Goal: Task Accomplishment & Management: Manage account settings

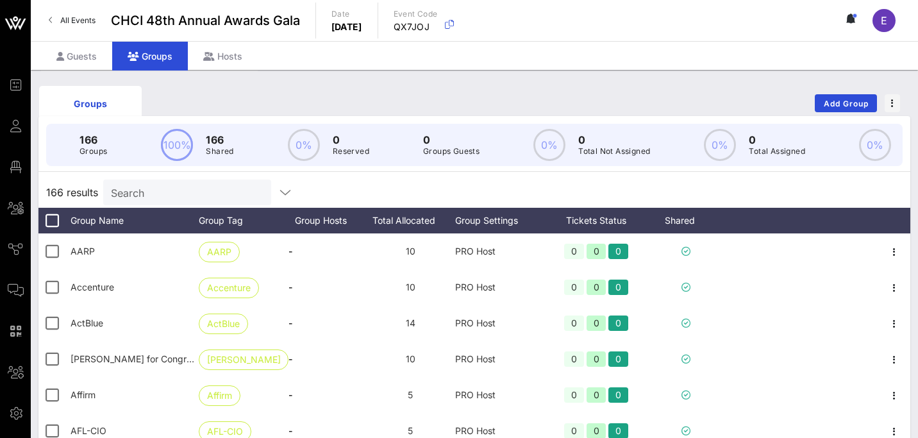
click at [163, 188] on input "Search" at bounding box center [186, 192] width 150 height 17
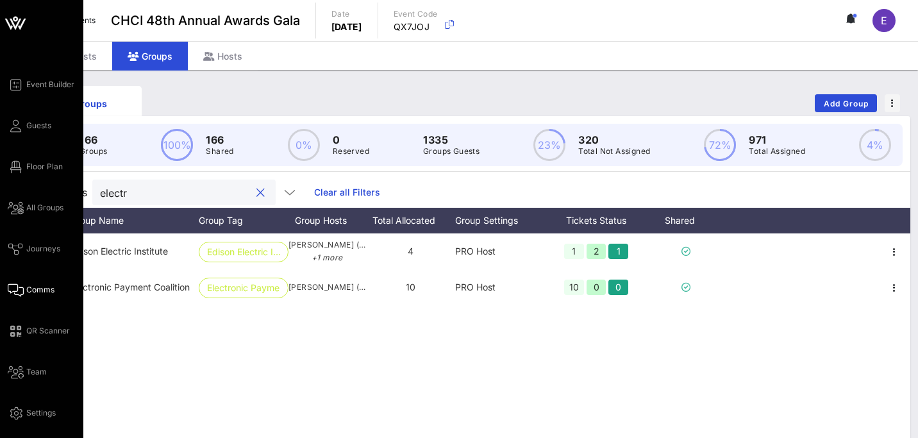
type input "electr"
click at [50, 285] on span "Comms" at bounding box center [40, 290] width 28 height 12
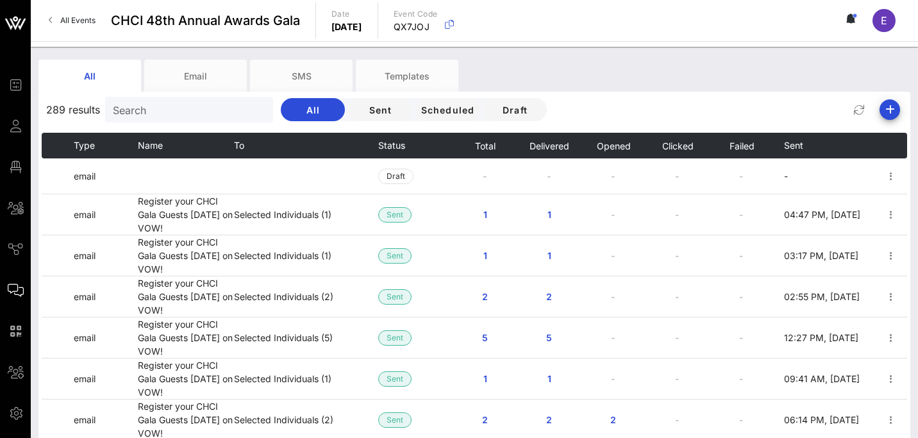
click at [165, 110] on input "Search" at bounding box center [188, 109] width 150 height 17
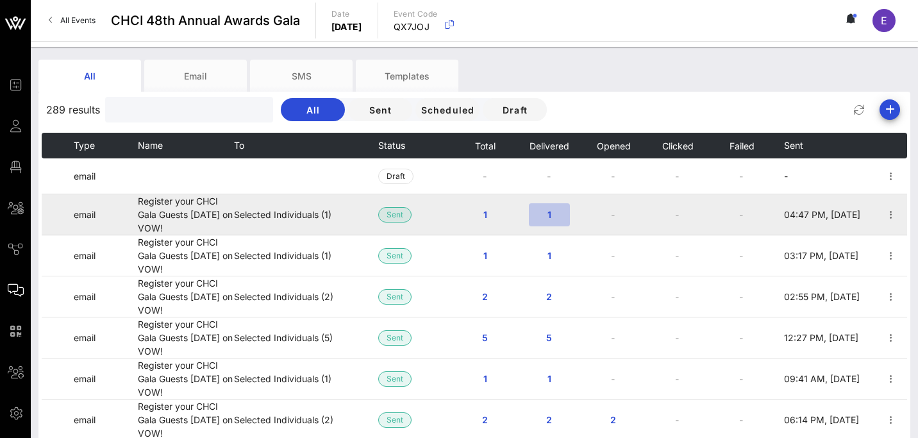
click at [552, 214] on span "1" at bounding box center [549, 214] width 21 height 11
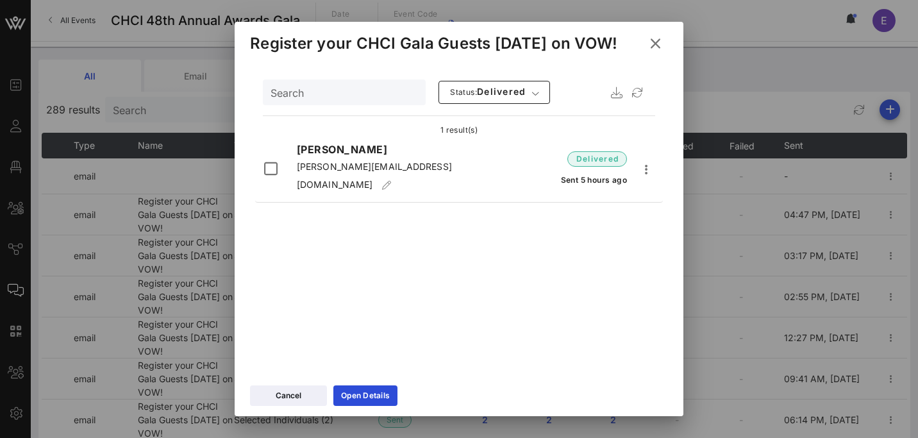
click at [656, 40] on icon at bounding box center [656, 43] width 18 height 16
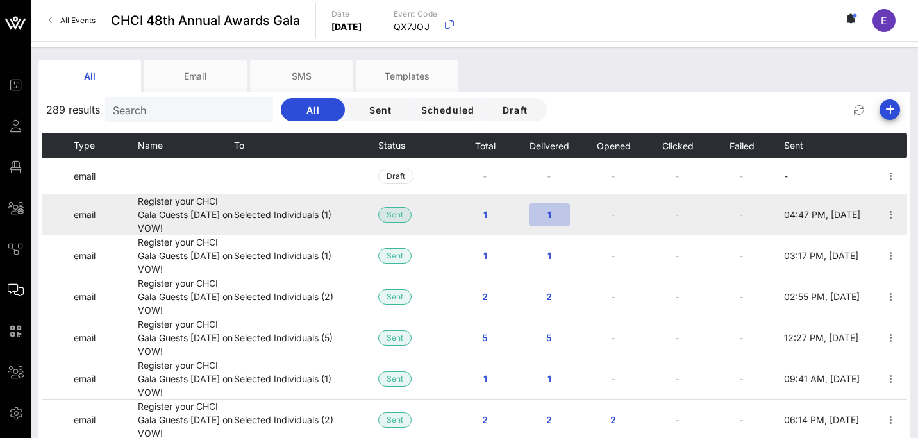
click at [553, 217] on span "1" at bounding box center [549, 214] width 21 height 11
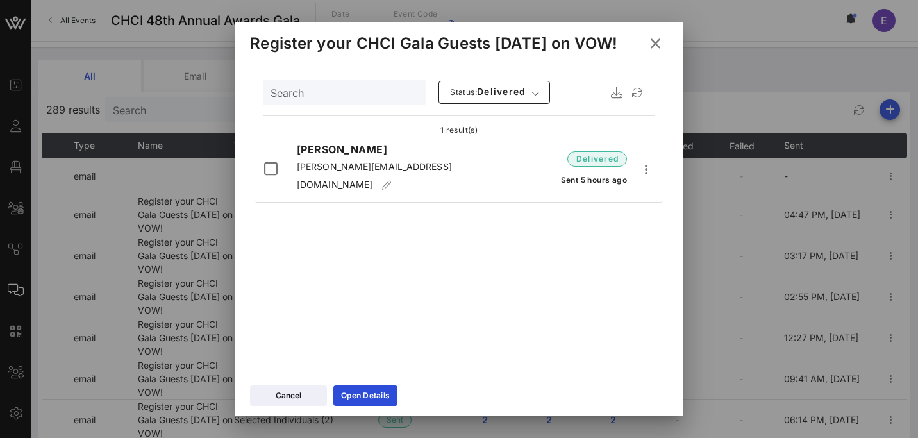
click at [657, 40] on icon at bounding box center [656, 43] width 19 height 17
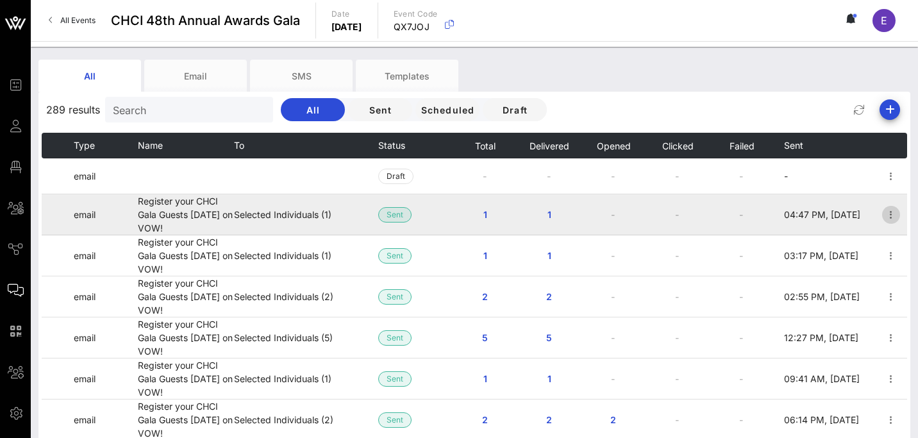
click at [890, 210] on icon "button" at bounding box center [891, 214] width 15 height 15
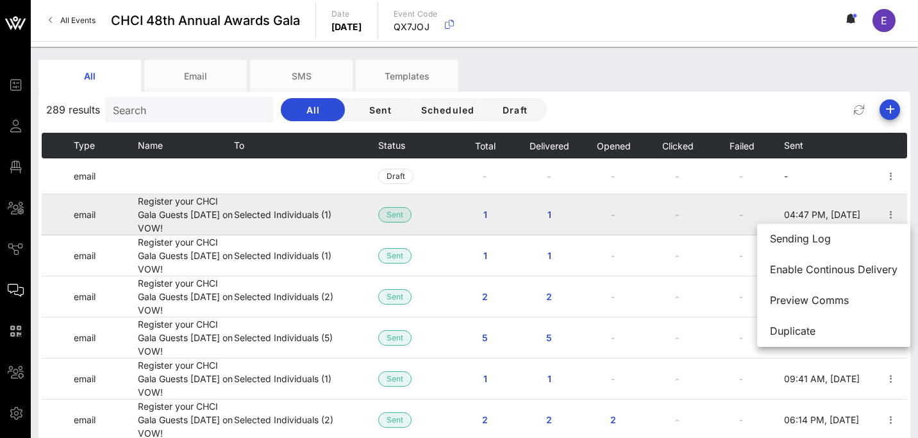
click at [705, 223] on td "-" at bounding box center [678, 214] width 64 height 41
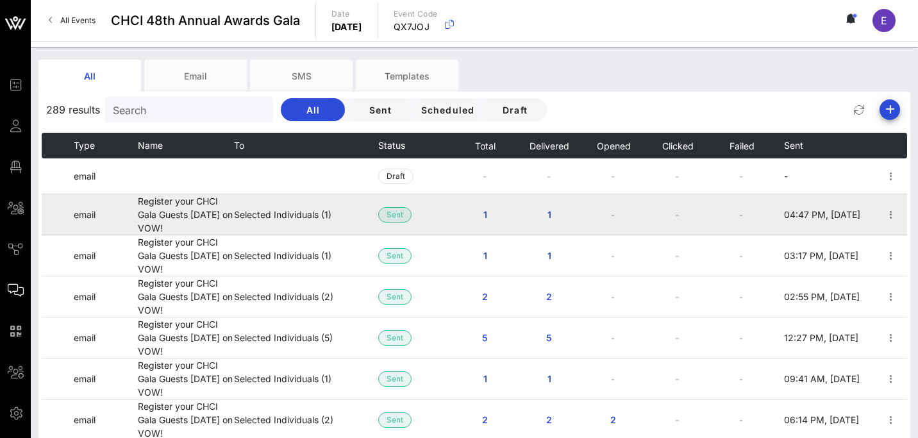
click at [242, 210] on td "Selected Individuals (1)" at bounding box center [306, 214] width 144 height 41
click at [484, 216] on span "1" at bounding box center [485, 214] width 21 height 11
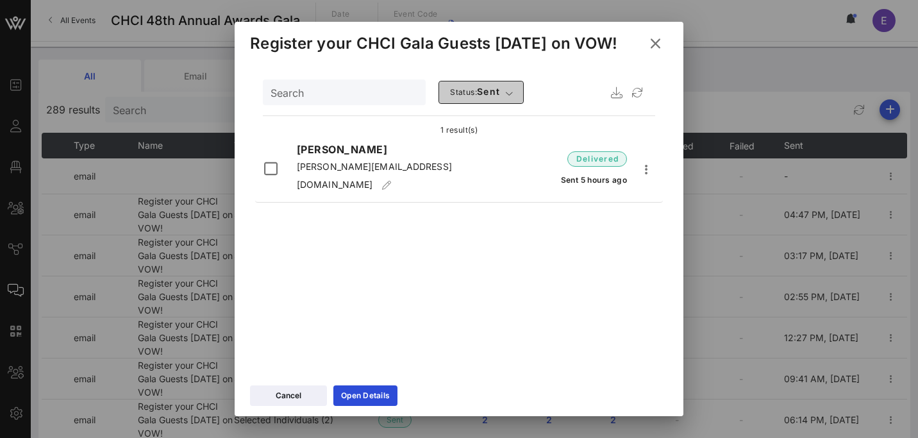
click at [450, 95] on span "Status: sent" at bounding box center [475, 92] width 51 height 13
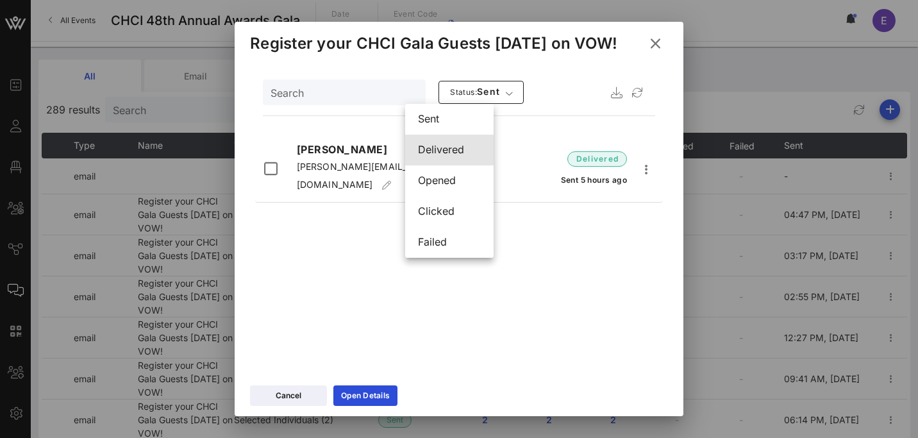
click at [453, 146] on div "delivered" at bounding box center [449, 150] width 63 height 12
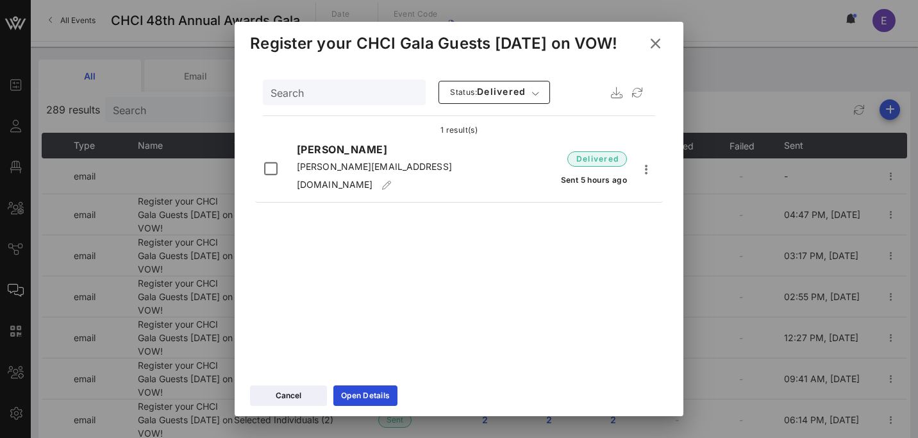
click at [660, 39] on icon at bounding box center [655, 44] width 19 height 18
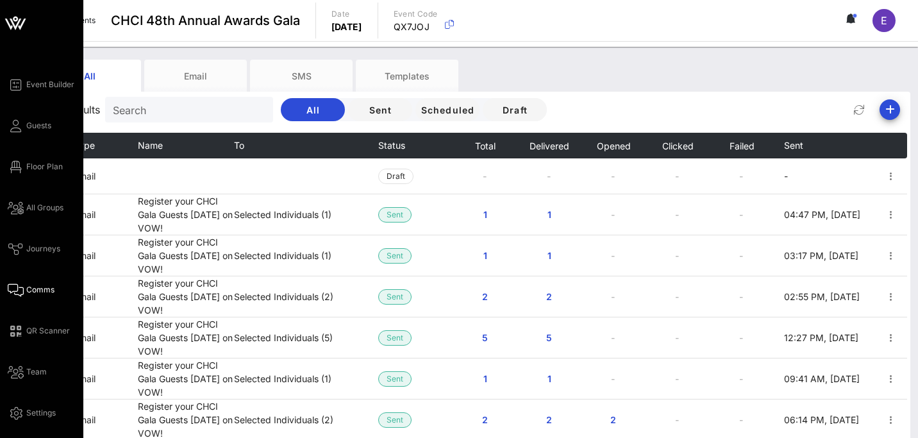
click at [37, 135] on div "Event Builder Guests Floor Plan All Groups Journeys Comms QR Scanner Team Setti…" at bounding box center [46, 249] width 76 height 344
click at [31, 125] on span "Guests" at bounding box center [38, 126] width 25 height 12
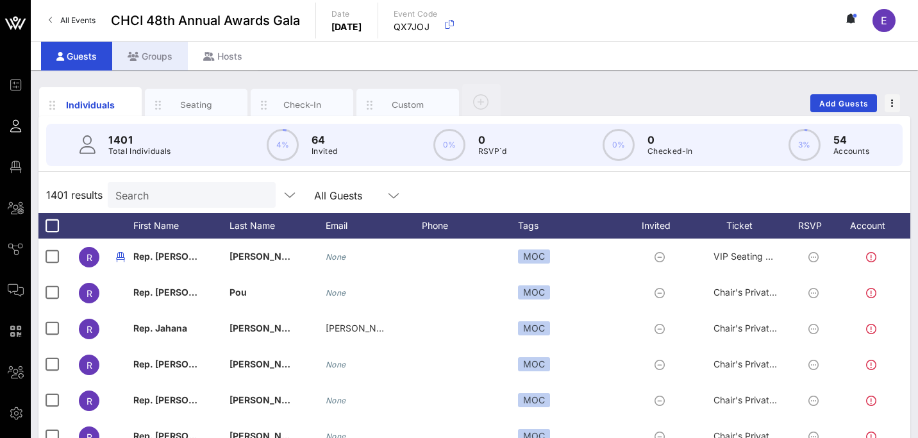
click at [153, 54] on div "Groups" at bounding box center [150, 56] width 76 height 29
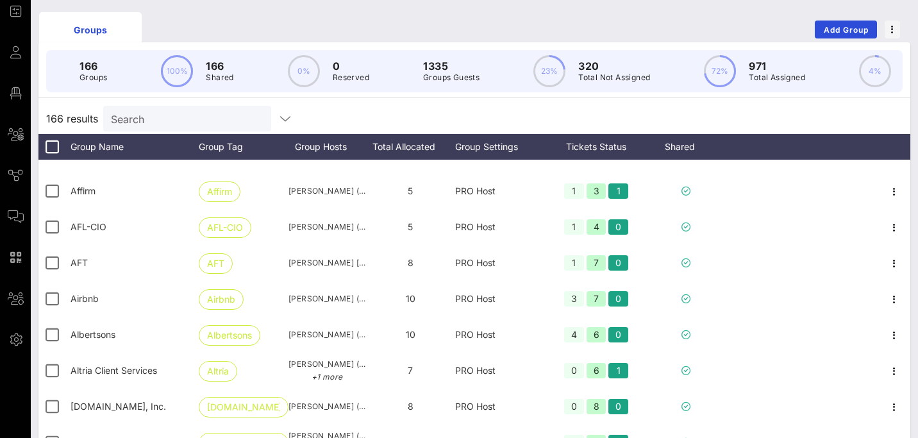
scroll to position [151, 0]
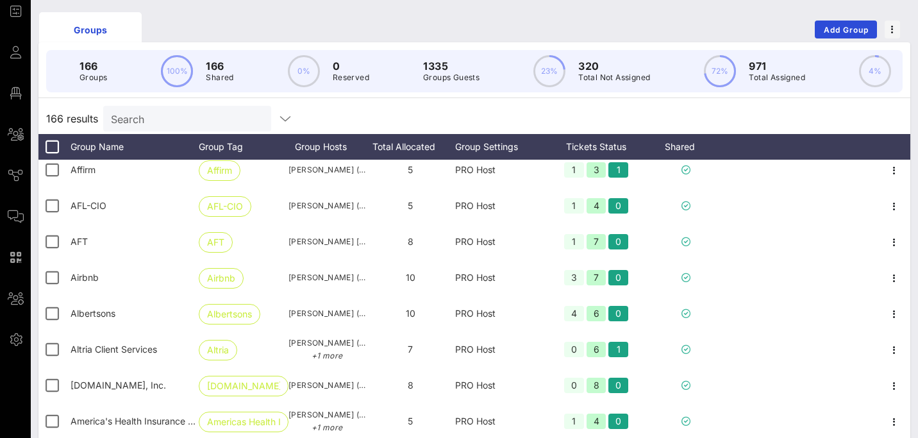
click at [587, 150] on div "Tickets Status" at bounding box center [596, 147] width 103 height 26
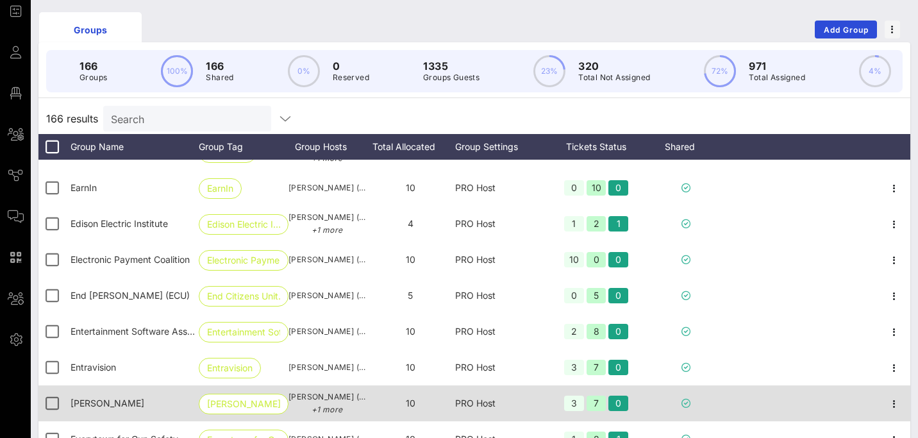
scroll to position [2465, 0]
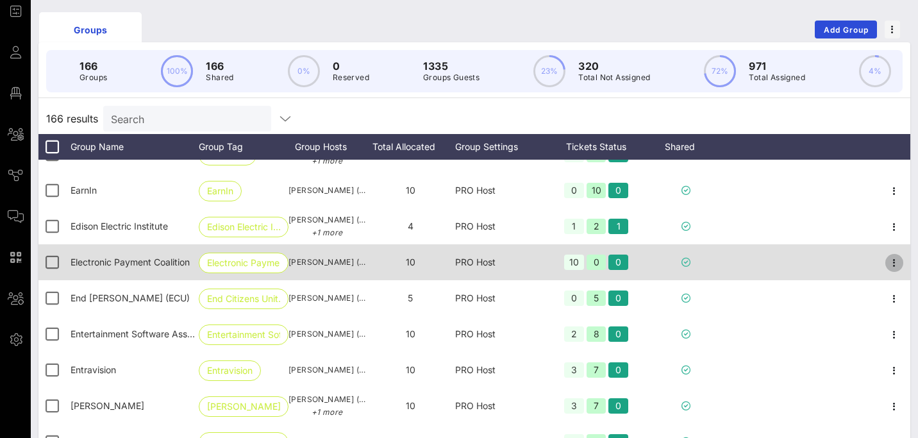
click at [895, 262] on icon "button" at bounding box center [894, 262] width 15 height 15
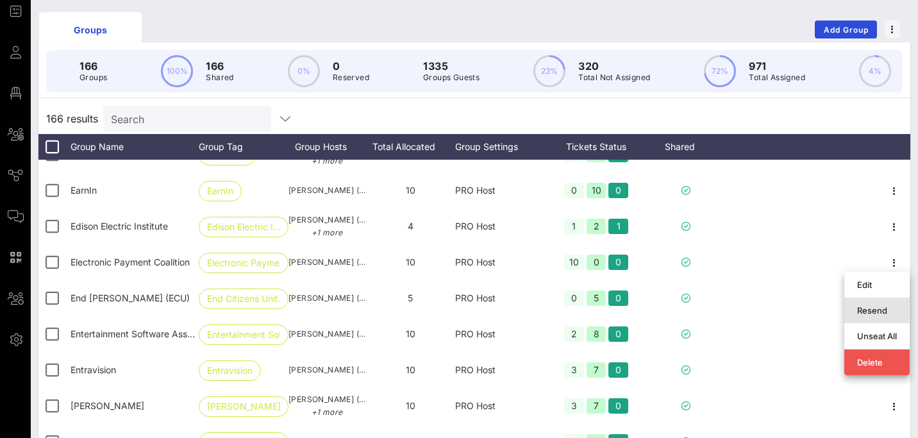
click at [884, 310] on div "Resend" at bounding box center [878, 310] width 40 height 10
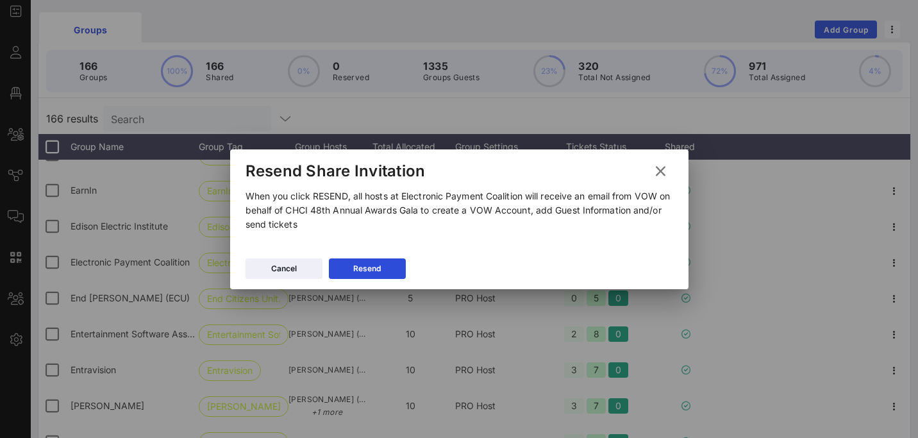
click at [662, 169] on icon at bounding box center [660, 170] width 19 height 17
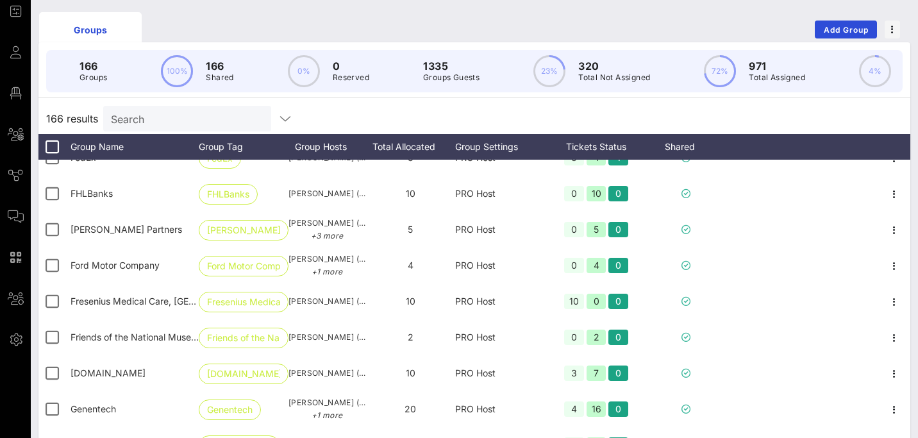
scroll to position [2893, 0]
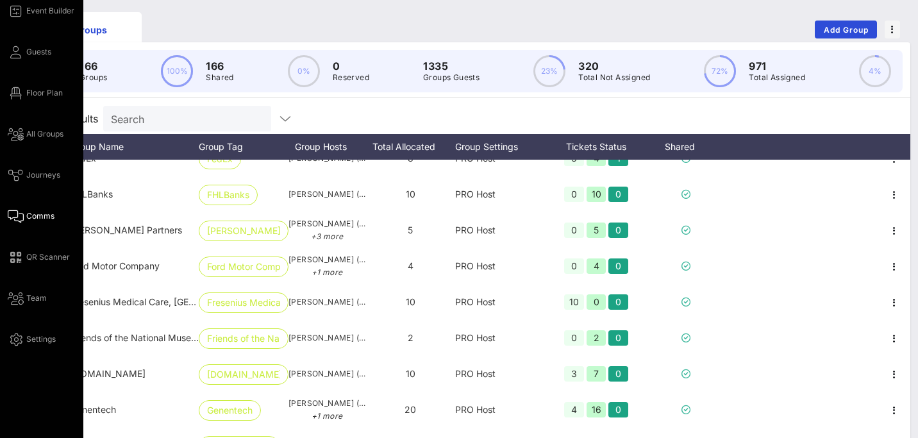
click at [28, 216] on span "Comms" at bounding box center [40, 216] width 28 height 12
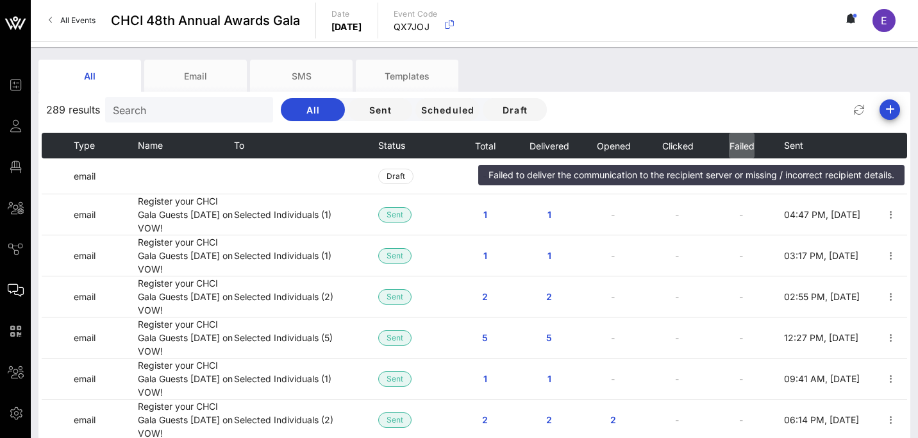
click at [752, 146] on span "Failed" at bounding box center [742, 145] width 26 height 11
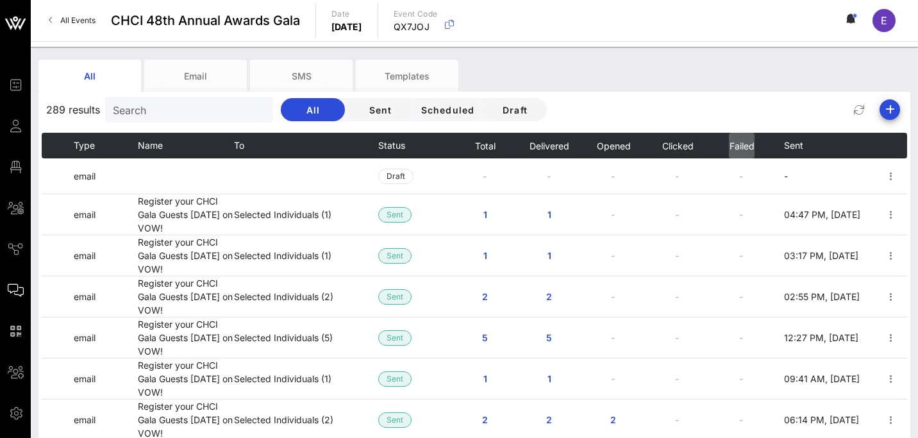
click at [752, 146] on span "Failed" at bounding box center [742, 145] width 26 height 11
click at [792, 147] on span "Sent" at bounding box center [793, 145] width 19 height 11
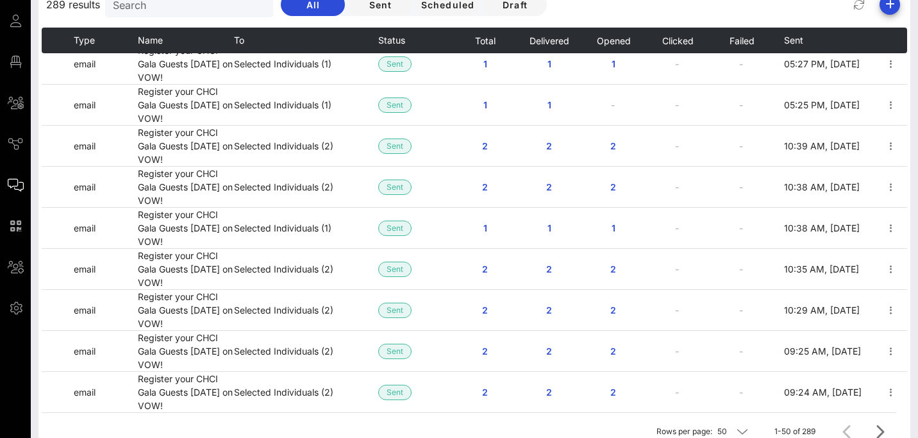
scroll to position [171, 0]
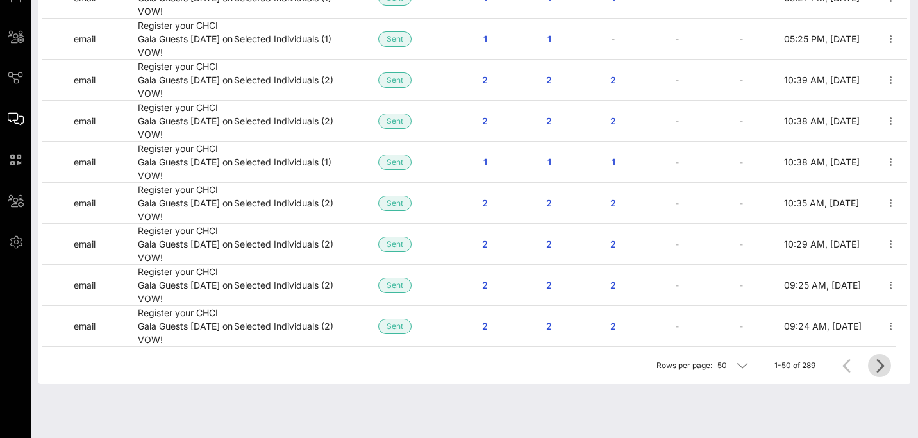
click at [884, 366] on icon "Next page" at bounding box center [879, 365] width 15 height 15
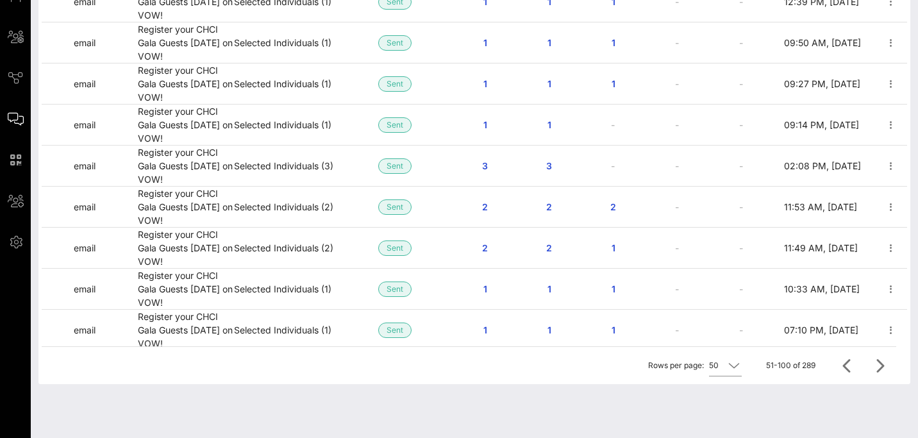
scroll to position [1693, 0]
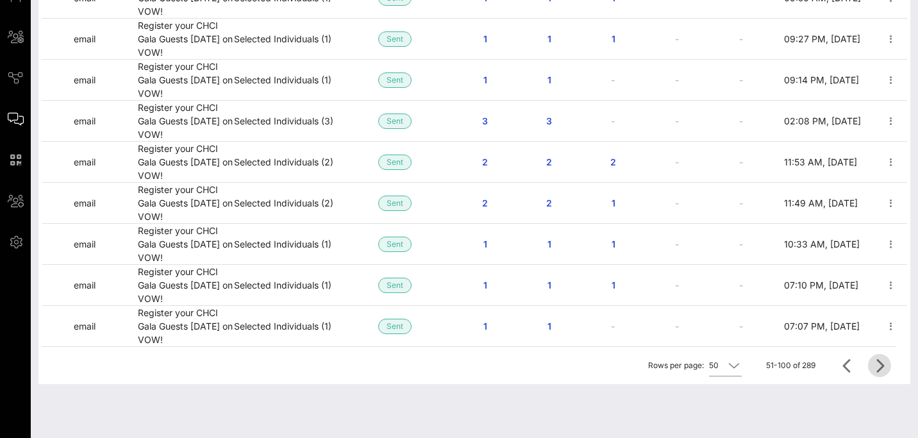
click at [878, 371] on icon "Next page" at bounding box center [879, 365] width 15 height 15
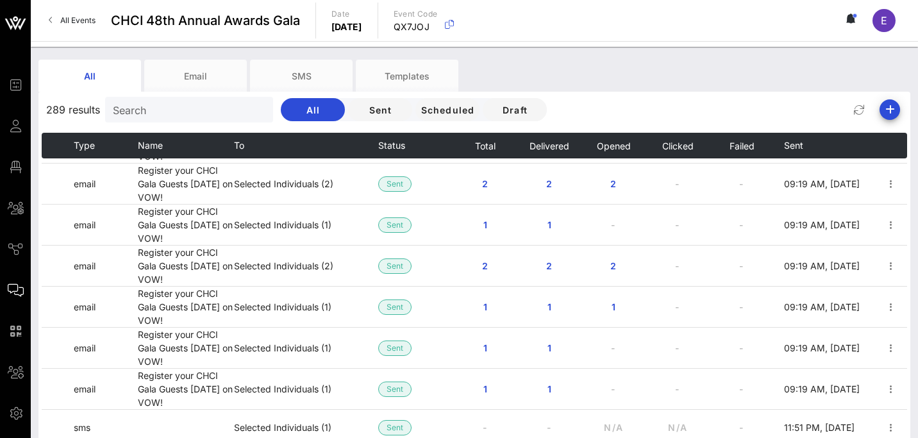
scroll to position [171, 0]
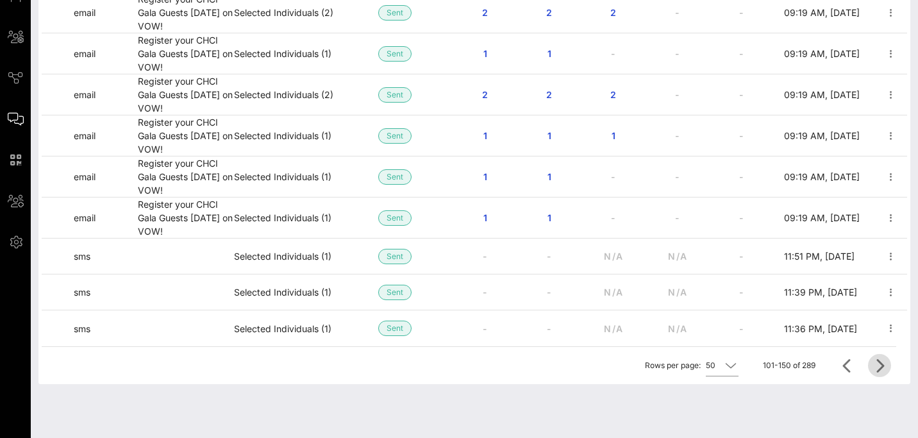
click at [884, 363] on icon "Next page" at bounding box center [879, 365] width 15 height 15
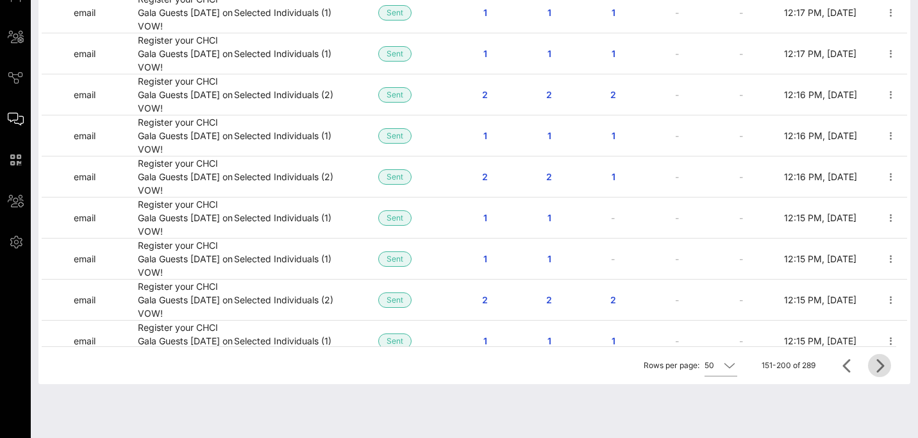
click at [885, 368] on icon "Next page" at bounding box center [879, 365] width 15 height 15
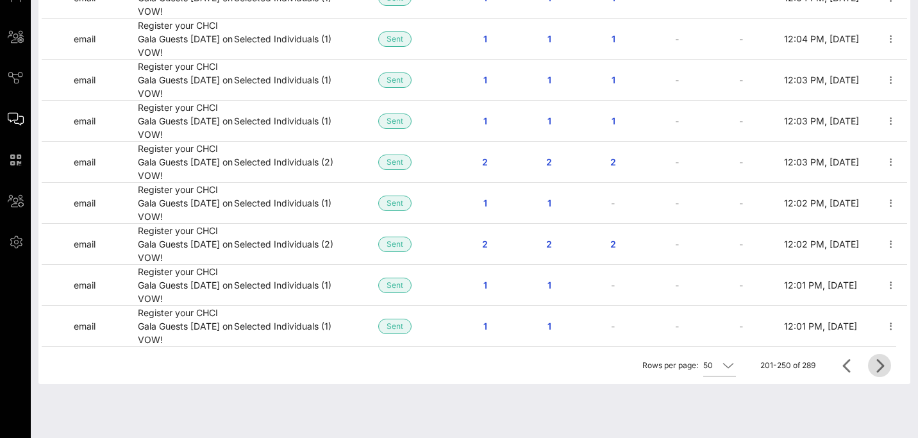
click at [879, 363] on icon "Next page" at bounding box center [879, 365] width 15 height 15
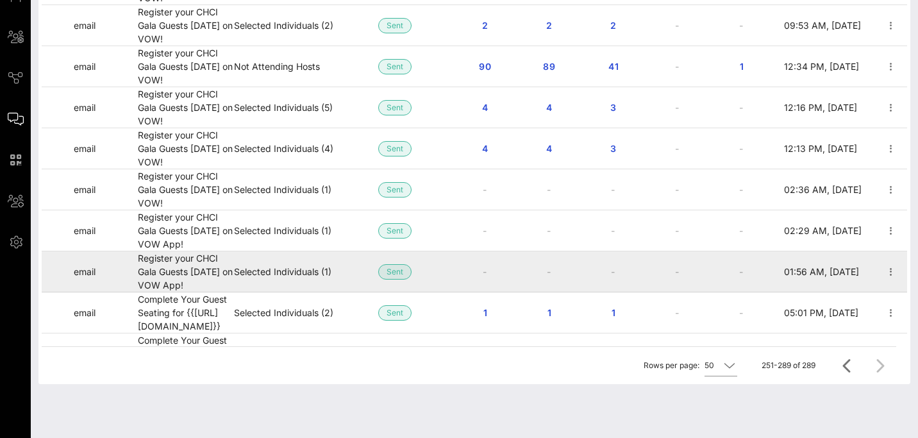
scroll to position [1100, 0]
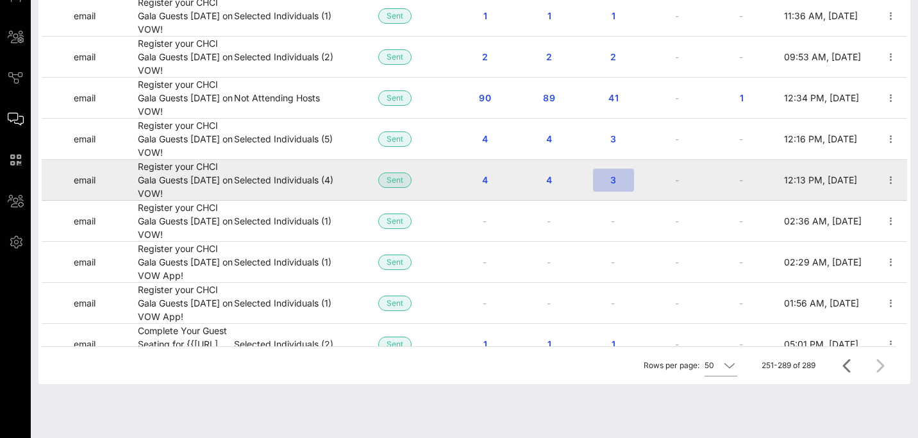
click at [615, 185] on button "3" at bounding box center [613, 180] width 41 height 23
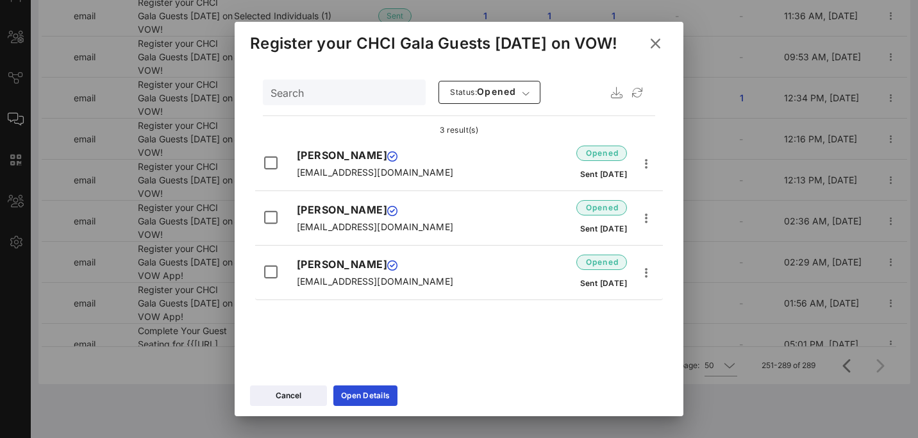
click at [657, 42] on icon at bounding box center [656, 43] width 18 height 16
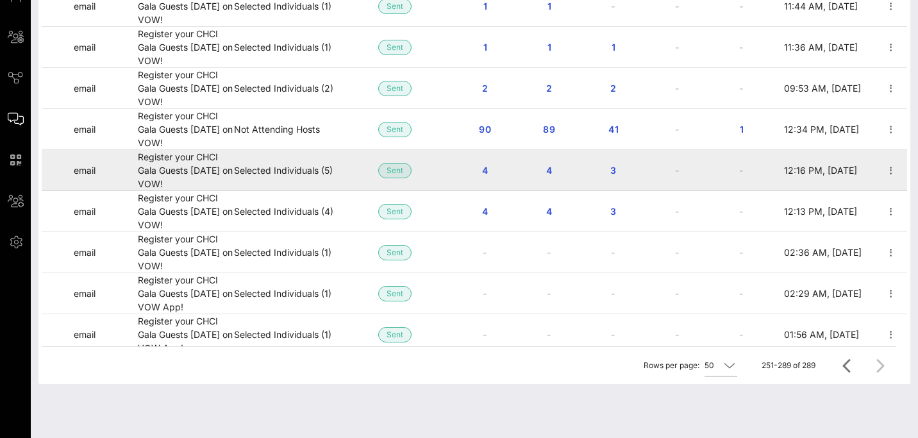
scroll to position [1047, 0]
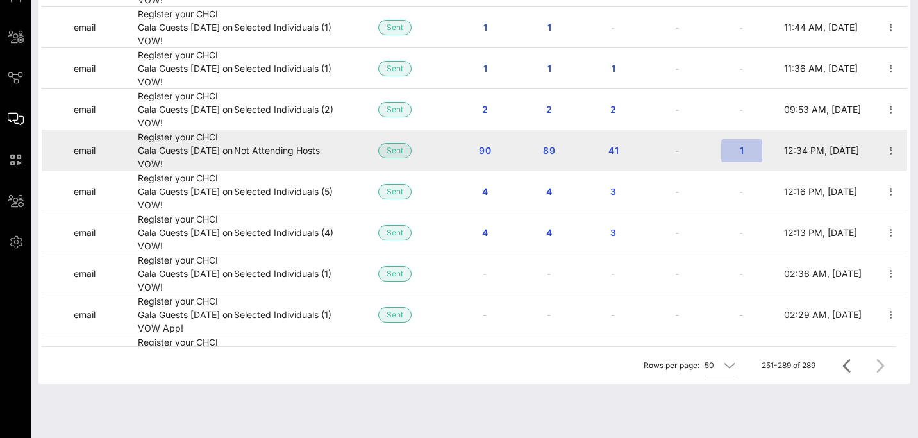
click at [738, 151] on span "1" at bounding box center [742, 150] width 21 height 11
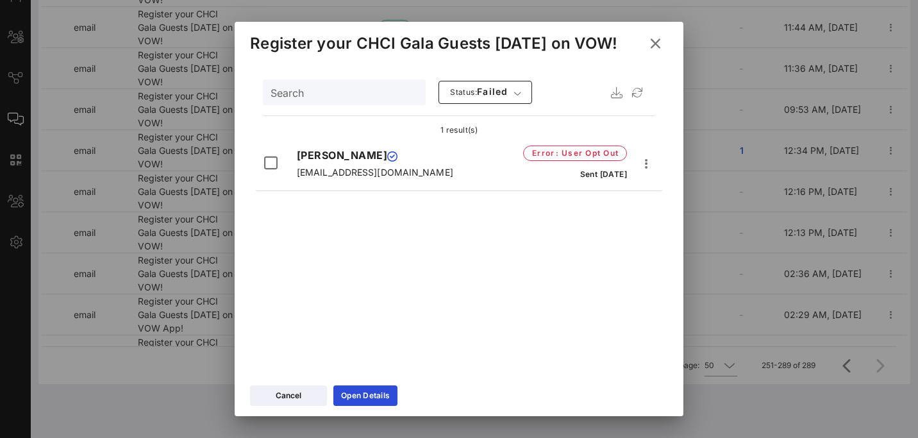
click at [656, 45] on icon at bounding box center [656, 43] width 19 height 17
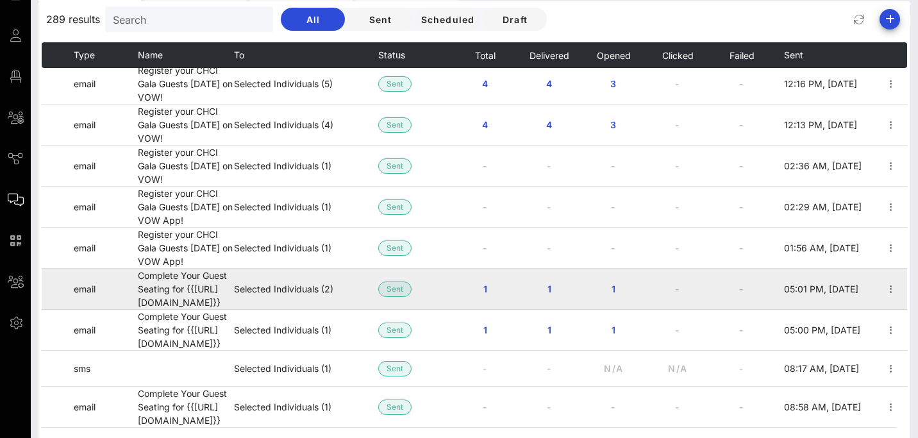
scroll to position [171, 0]
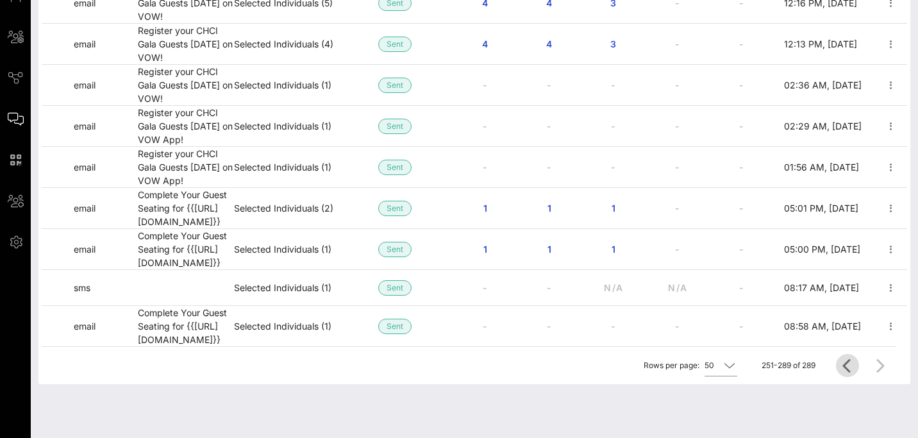
click at [852, 362] on icon "Previous page" at bounding box center [847, 365] width 15 height 15
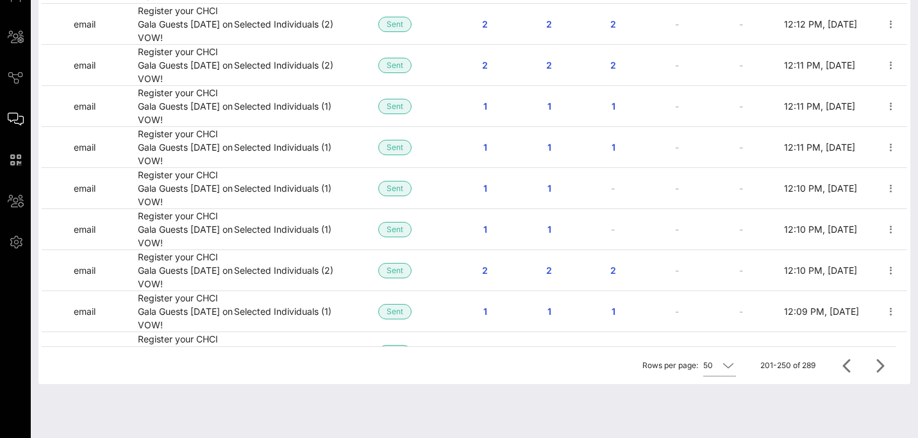
scroll to position [470, 0]
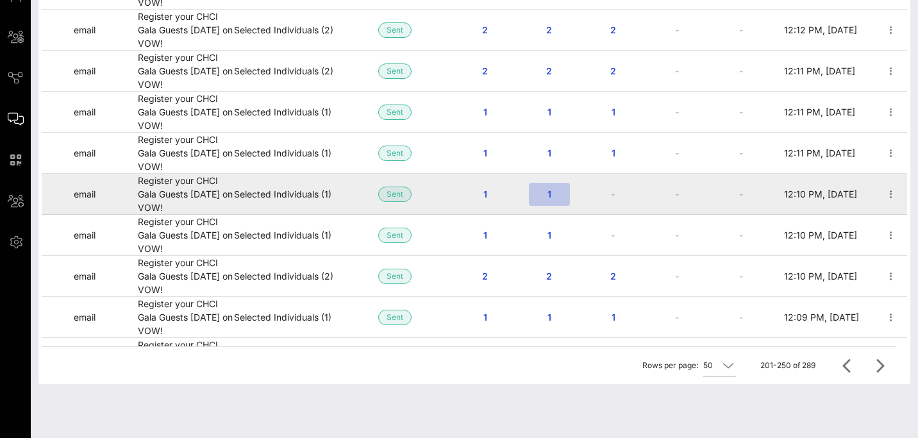
click at [549, 198] on span "1" at bounding box center [549, 194] width 21 height 11
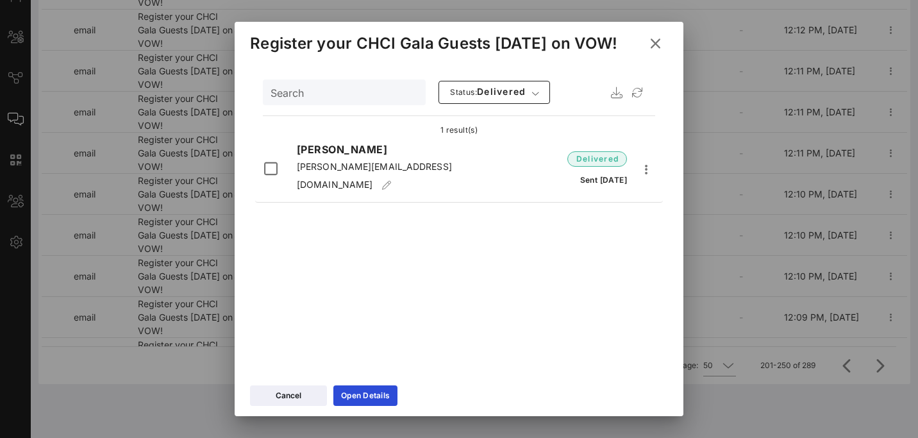
click at [655, 46] on icon at bounding box center [656, 43] width 19 height 17
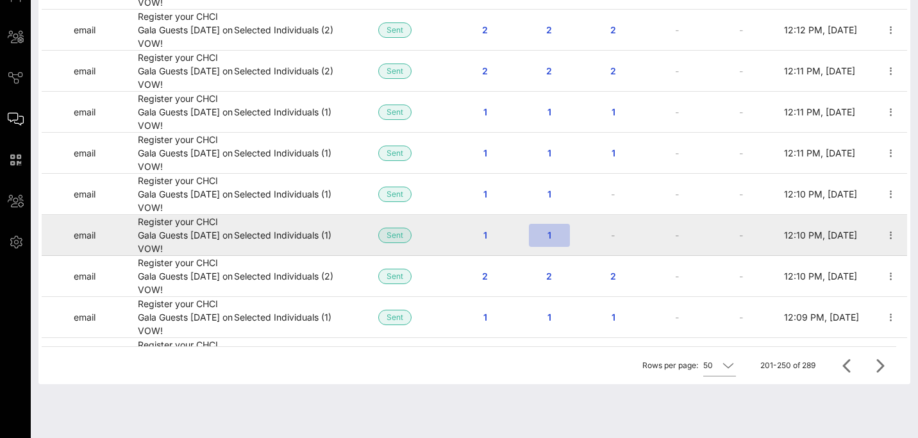
click at [553, 237] on span "1" at bounding box center [549, 235] width 21 height 11
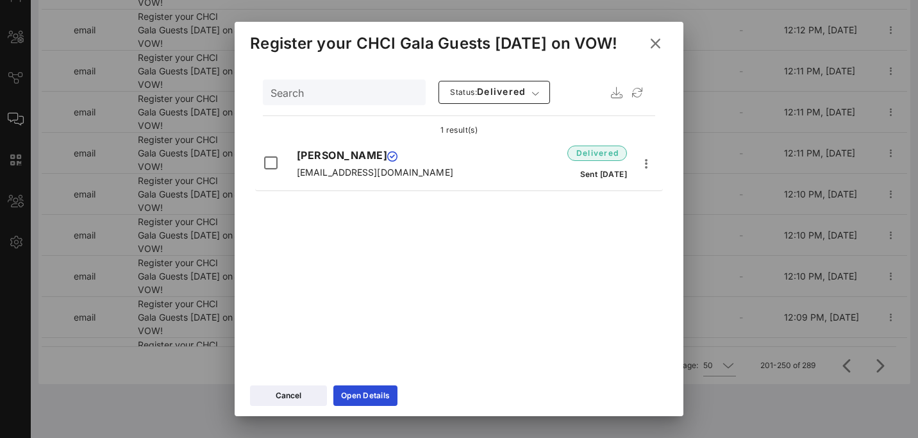
click at [661, 35] on button at bounding box center [655, 43] width 25 height 23
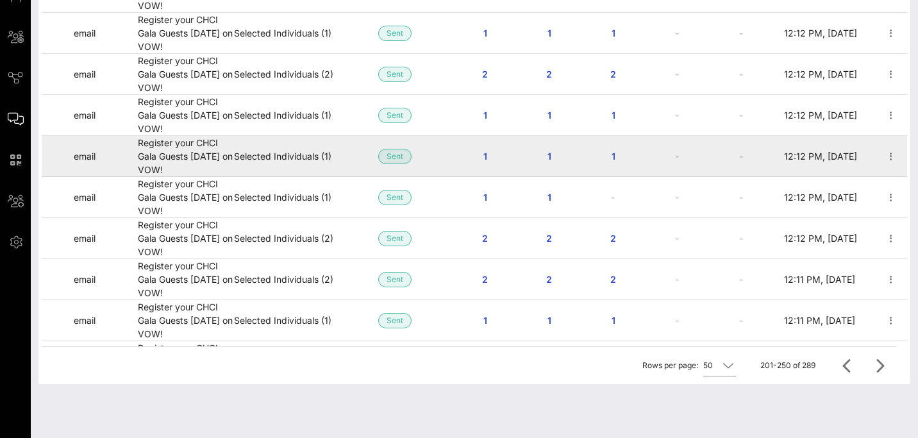
scroll to position [242, 0]
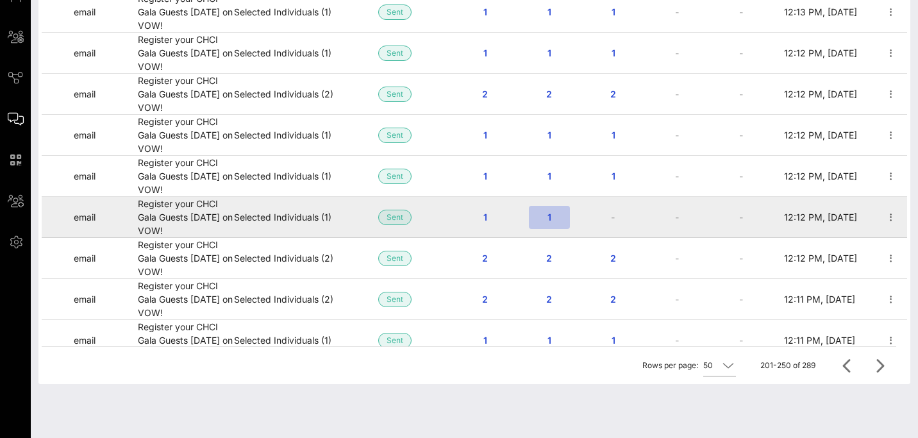
click at [552, 217] on span "1" at bounding box center [549, 217] width 21 height 11
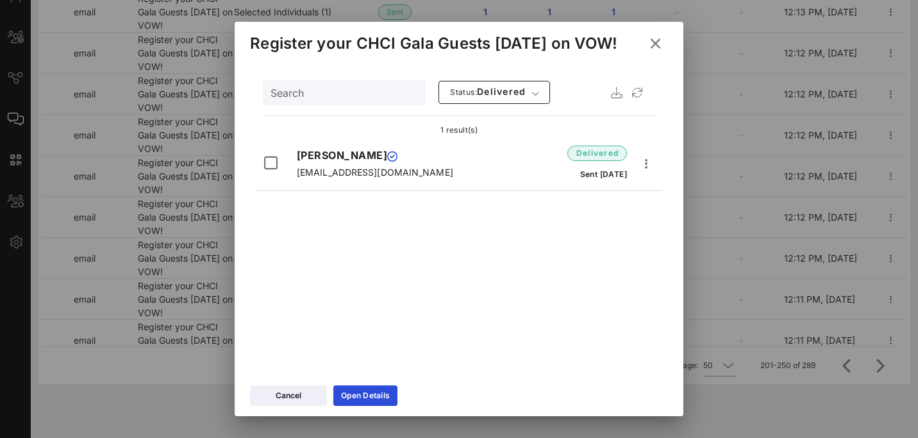
click at [657, 45] on icon at bounding box center [655, 43] width 17 height 15
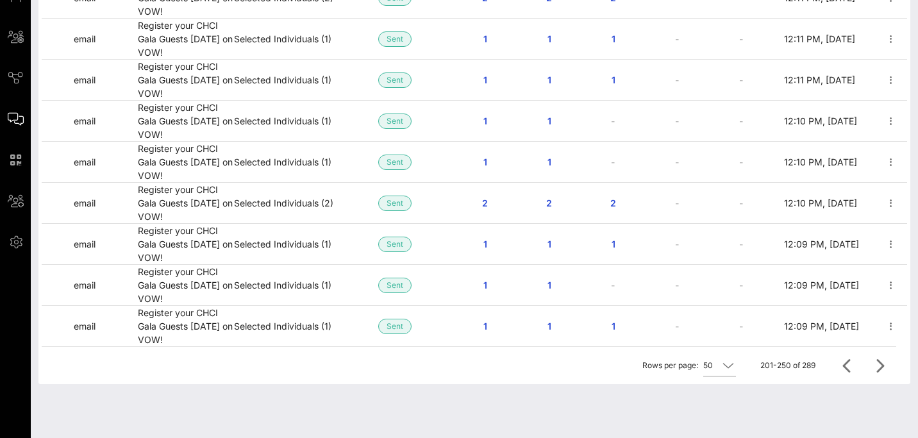
scroll to position [691, 0]
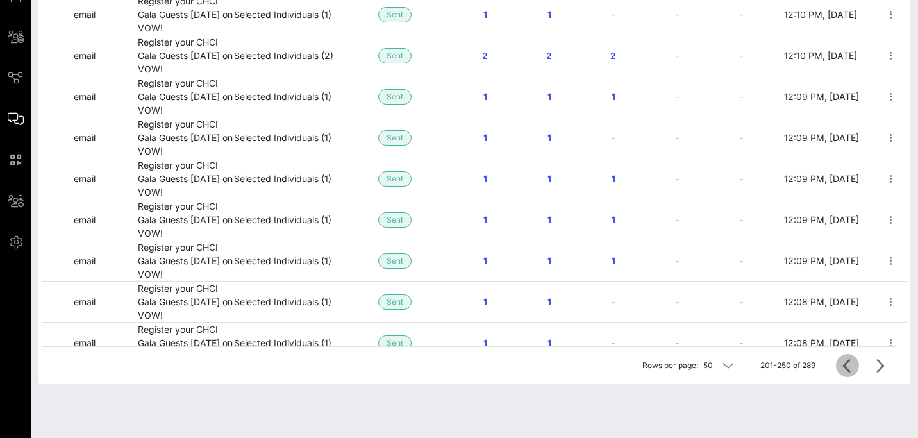
click at [847, 366] on icon "Previous page" at bounding box center [847, 365] width 15 height 15
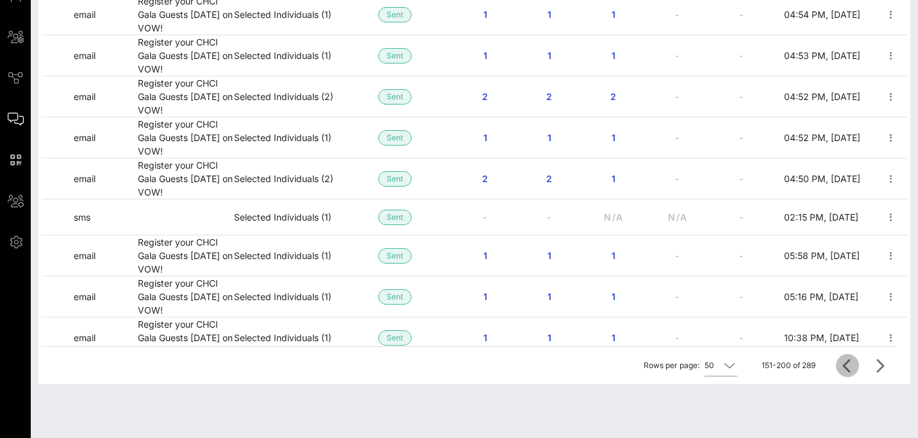
click at [847, 366] on icon "Previous page" at bounding box center [847, 365] width 15 height 15
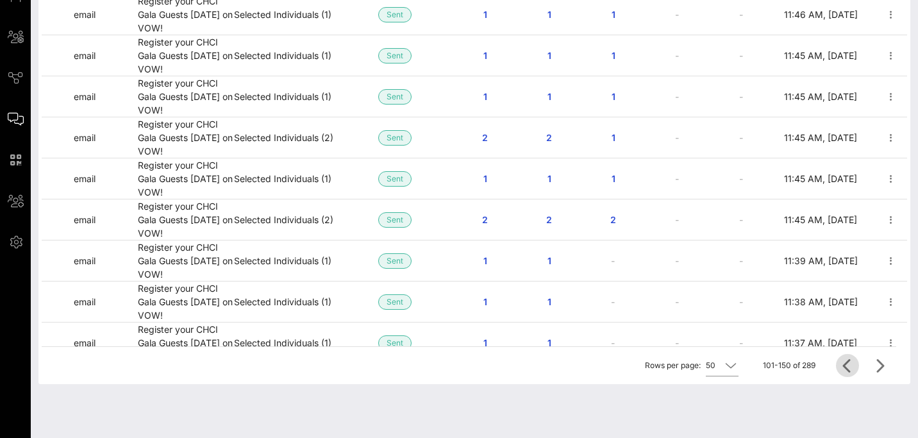
click at [847, 366] on icon "Previous page" at bounding box center [847, 365] width 15 height 15
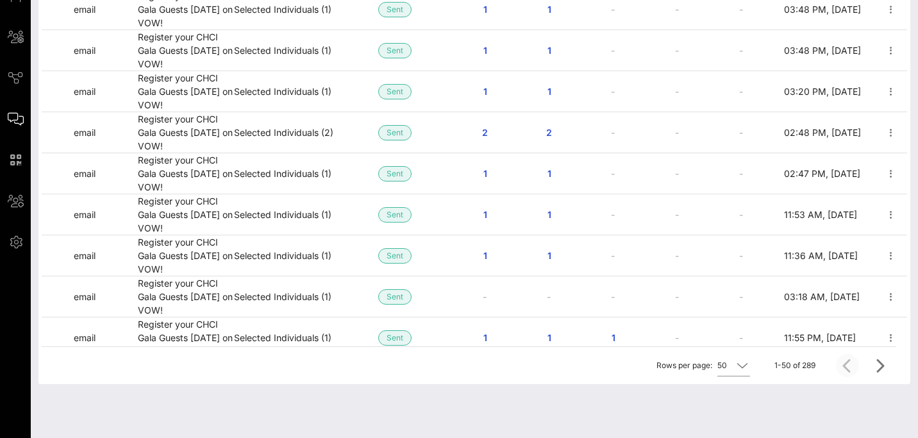
click at [847, 366] on div at bounding box center [850, 365] width 28 height 23
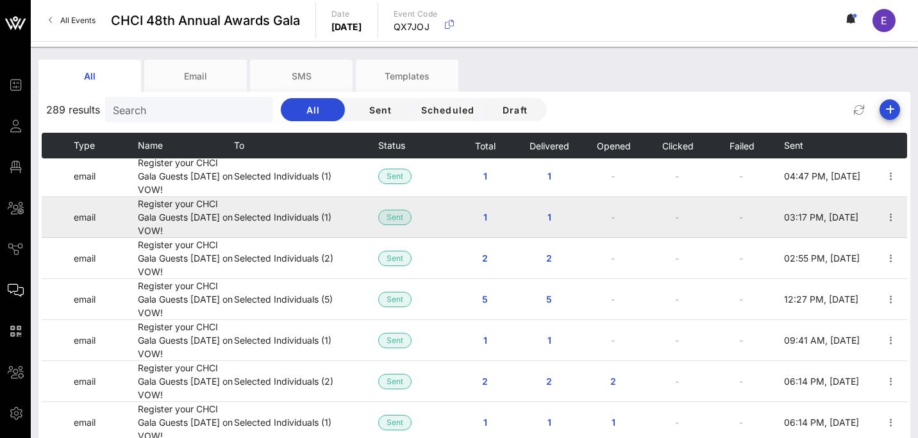
scroll to position [42, 0]
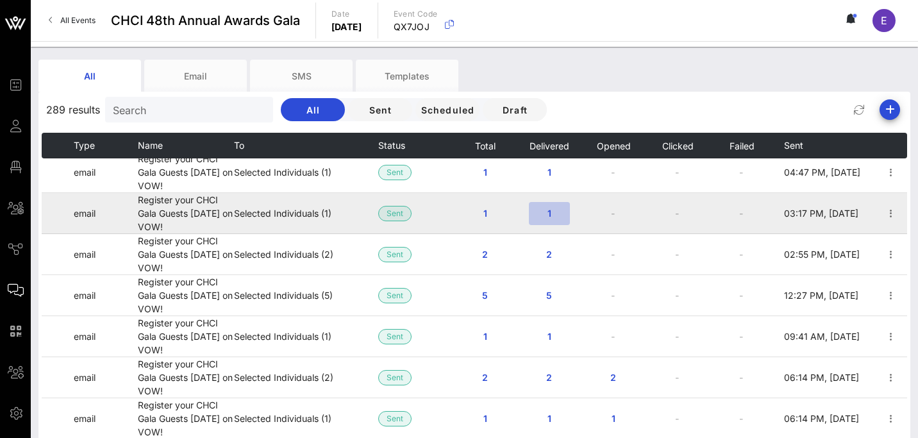
click at [551, 216] on span "1" at bounding box center [549, 213] width 21 height 11
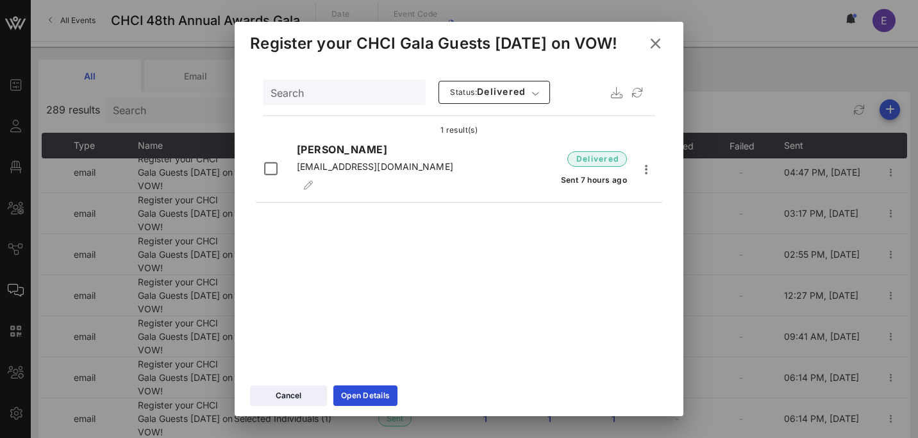
click at [657, 42] on icon at bounding box center [656, 43] width 18 height 16
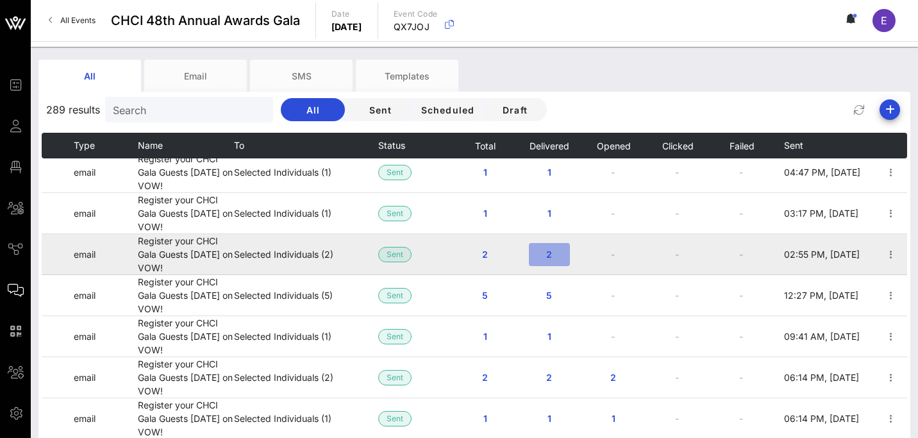
click at [549, 257] on span "2" at bounding box center [549, 254] width 21 height 11
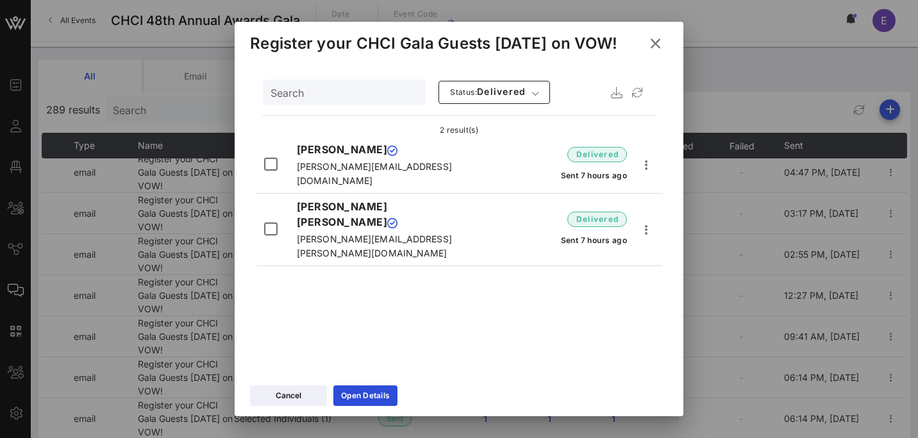
click at [661, 40] on icon at bounding box center [656, 43] width 18 height 16
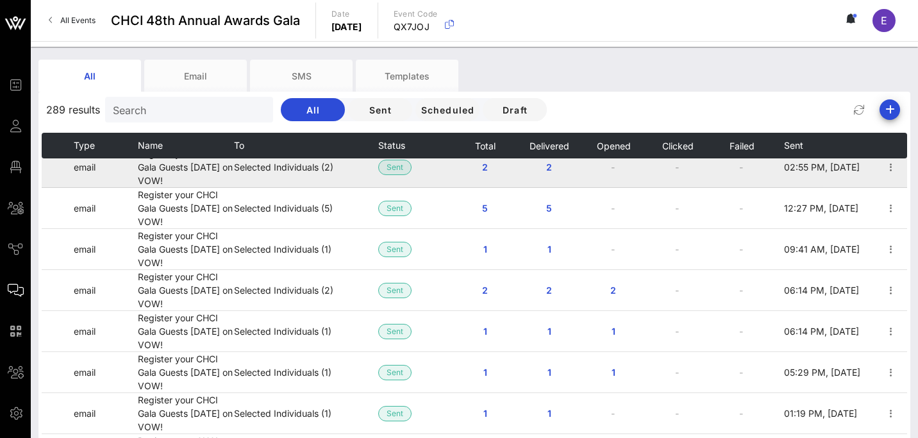
scroll to position [149, 0]
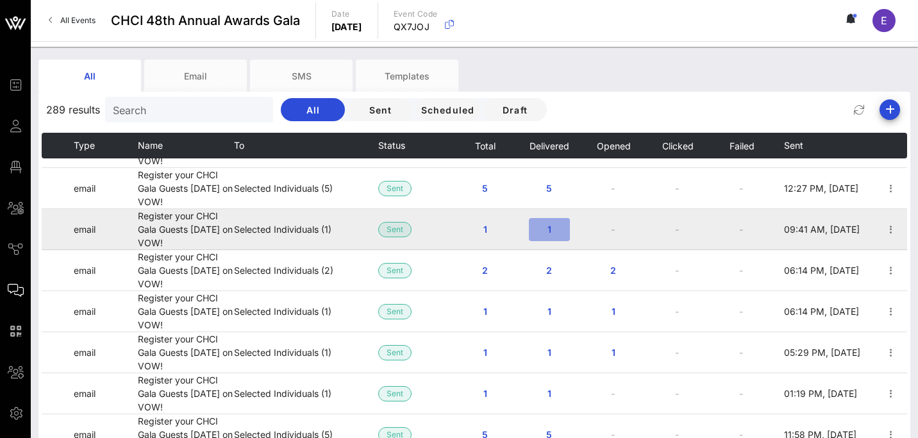
click at [547, 232] on span "1" at bounding box center [549, 229] width 21 height 11
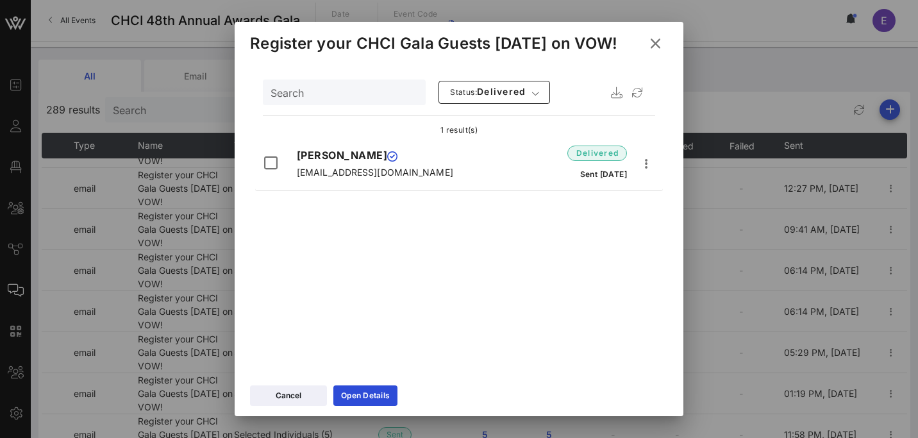
click at [659, 43] on icon at bounding box center [655, 43] width 17 height 15
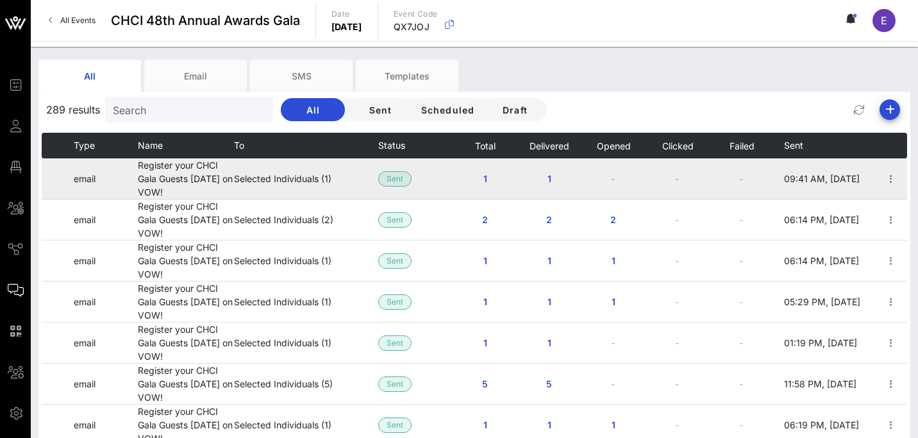
scroll to position [237, 0]
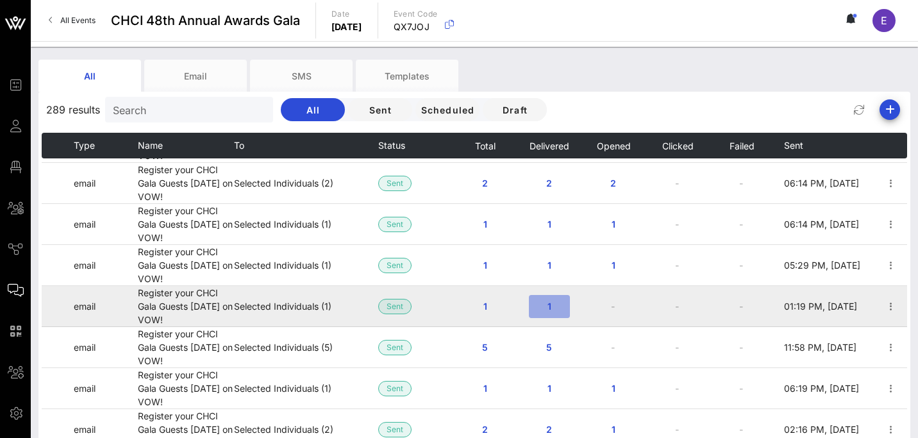
click at [556, 307] on span "1" at bounding box center [549, 306] width 21 height 11
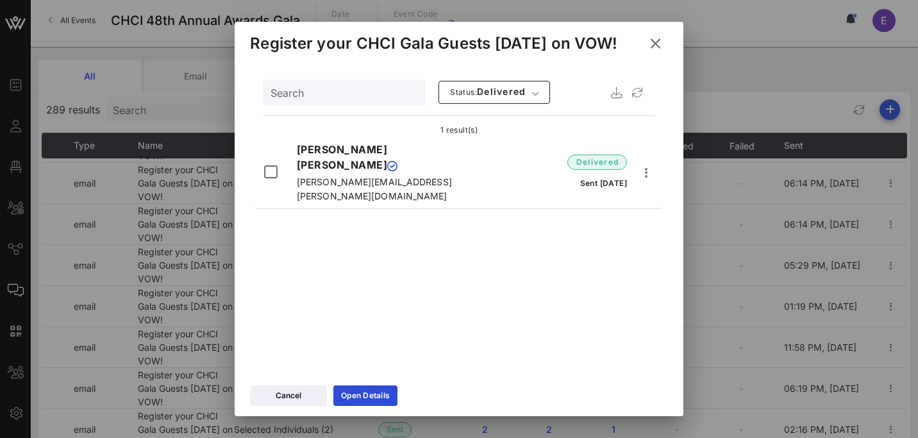
click at [655, 44] on icon at bounding box center [656, 43] width 18 height 16
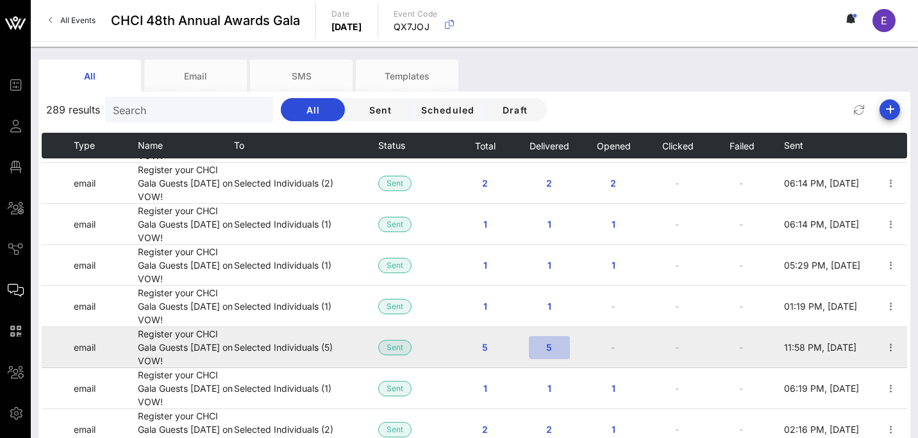
click at [552, 346] on span "5" at bounding box center [549, 347] width 21 height 11
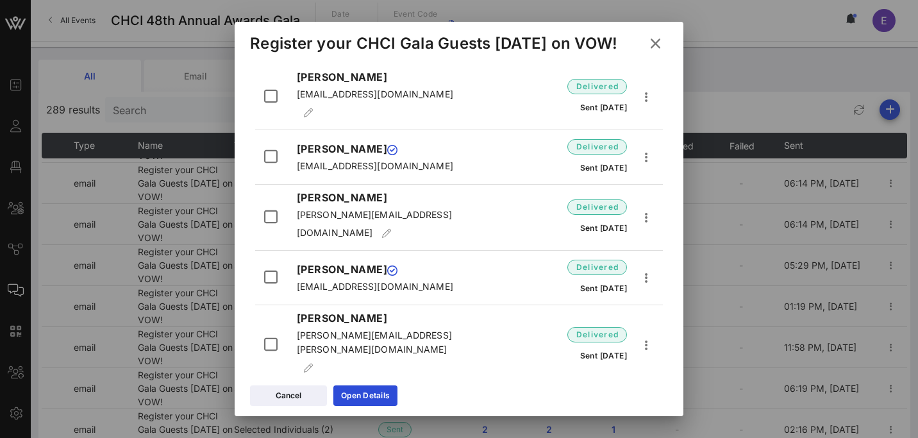
scroll to position [0, 0]
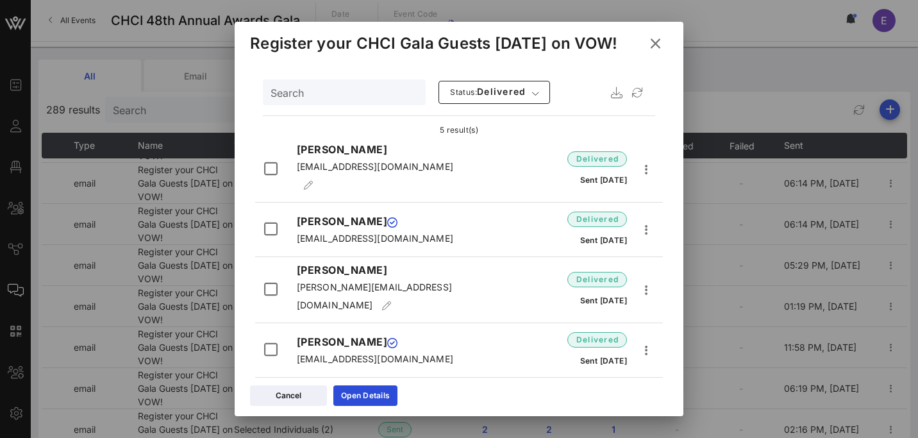
click at [661, 44] on icon at bounding box center [655, 43] width 17 height 15
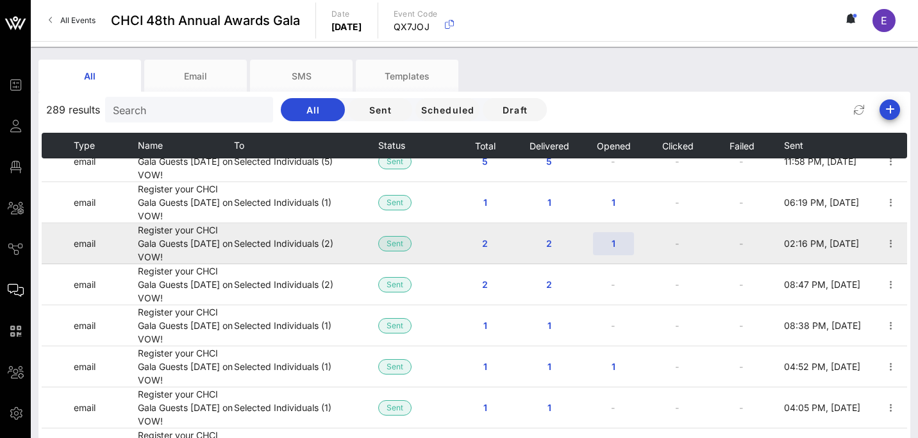
scroll to position [443, 0]
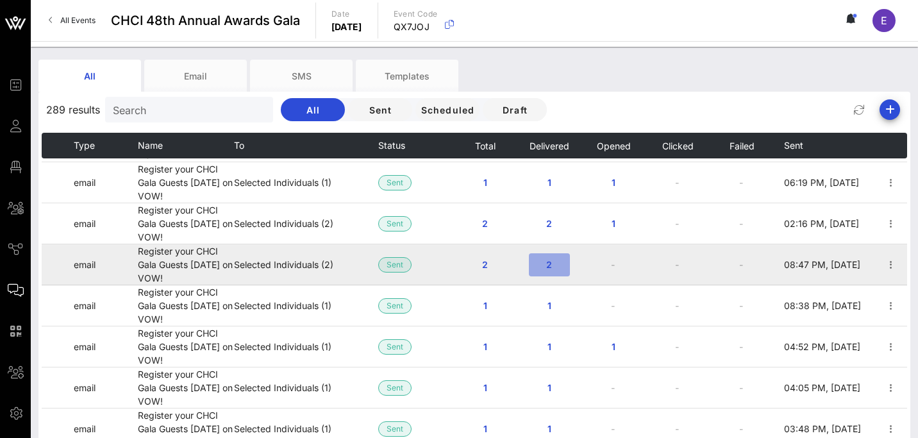
click at [549, 263] on span "2" at bounding box center [549, 264] width 21 height 11
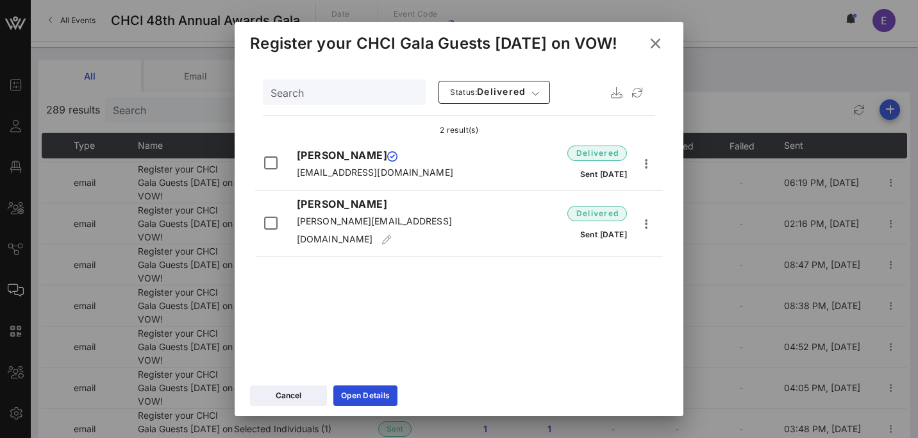
click at [654, 43] on icon at bounding box center [656, 43] width 18 height 16
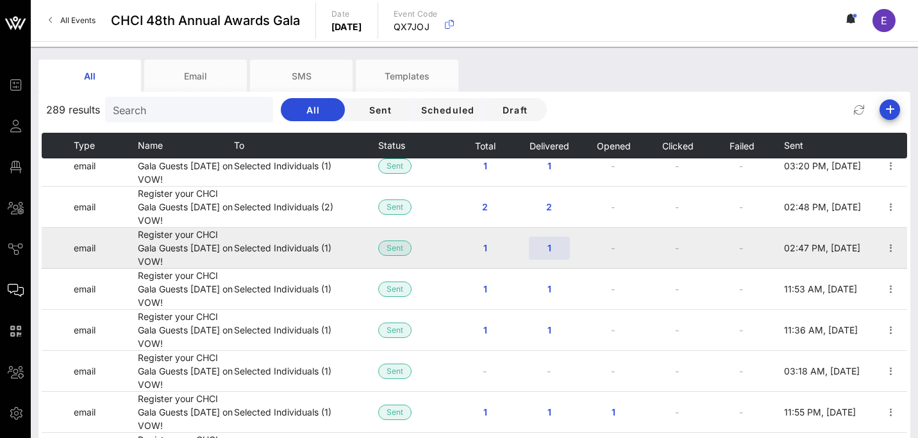
scroll to position [777, 0]
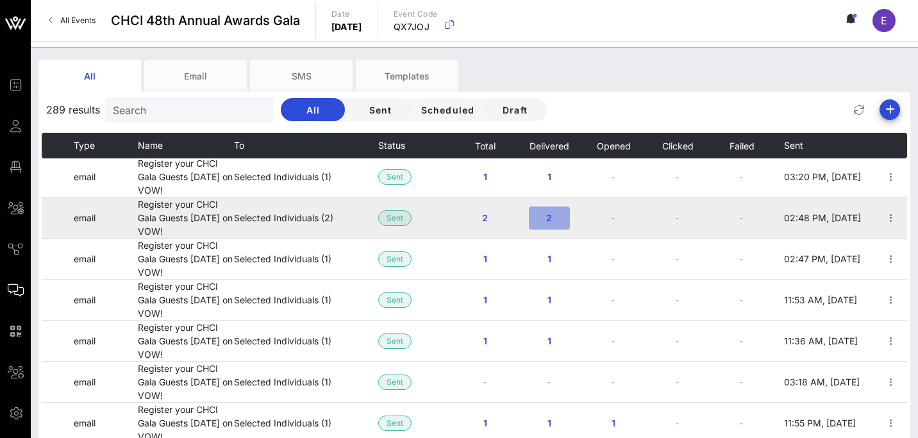
click at [548, 223] on button "2" at bounding box center [549, 218] width 41 height 23
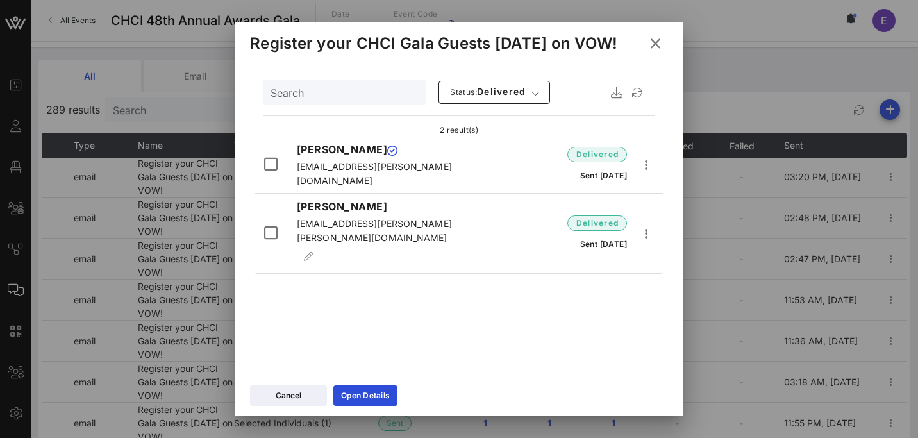
click at [655, 46] on icon at bounding box center [655, 43] width 17 height 15
